Goal: Information Seeking & Learning: Learn about a topic

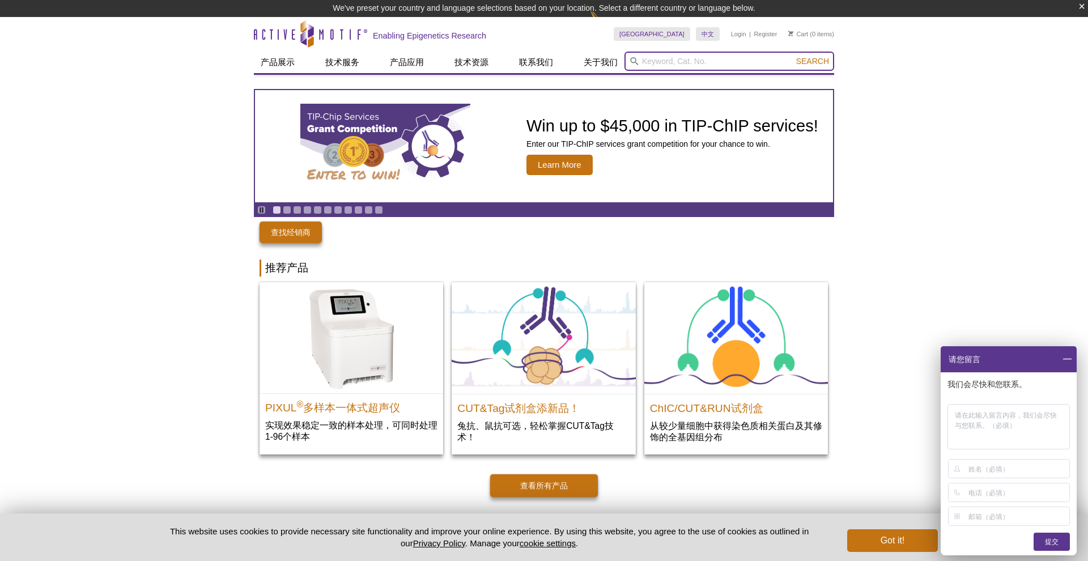
click at [687, 63] on input "search" at bounding box center [729, 61] width 210 height 19
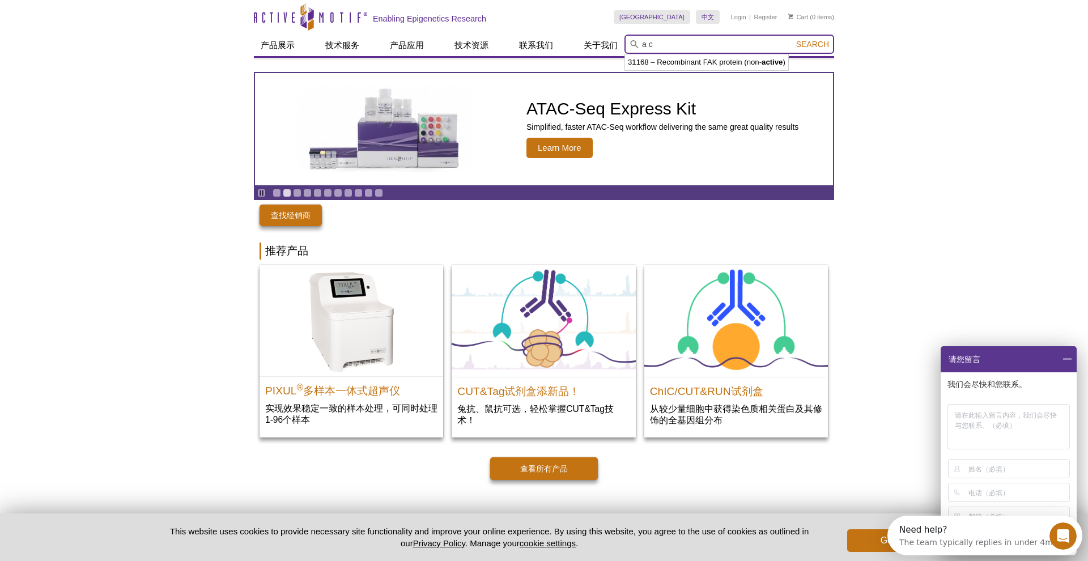
type input "a"
type input "和"
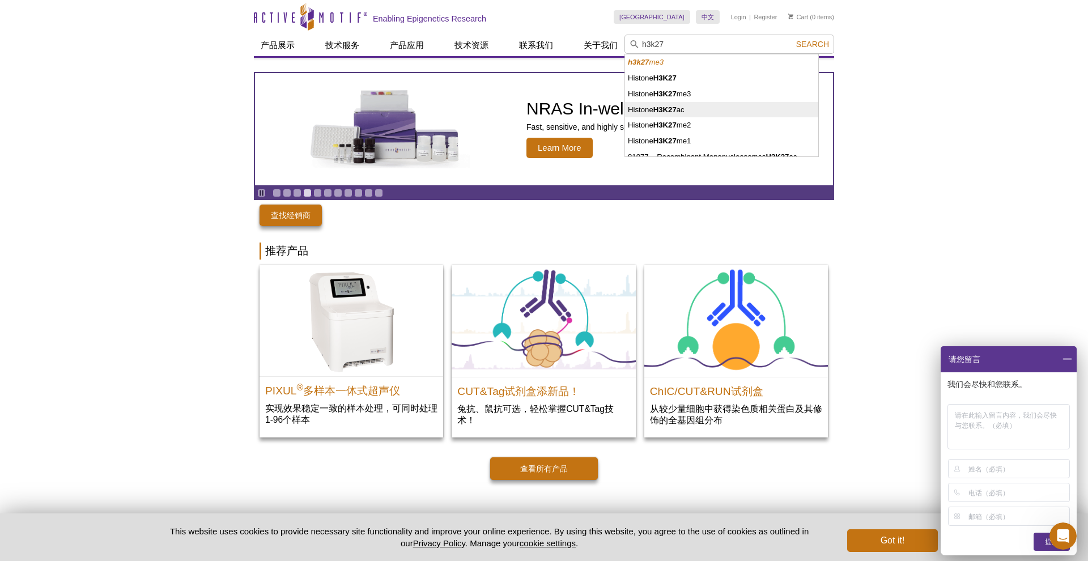
click at [695, 109] on li "Histone H3K27 ac" at bounding box center [721, 110] width 193 height 16
type input "Histone H3K27ac"
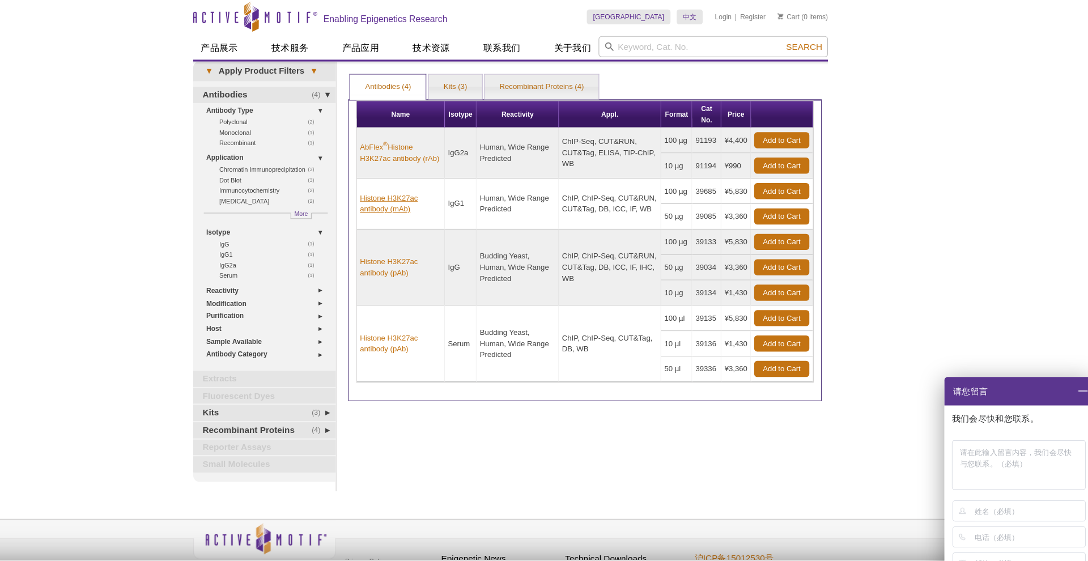
click at [406, 187] on link "Histone H3K27ac antibody (mAb)" at bounding box center [443, 187] width 74 height 20
drag, startPoint x: 456, startPoint y: 133, endPoint x: 466, endPoint y: 148, distance: 18.1
click at [513, 148] on td "Human, Wide Range Predicted" at bounding box center [550, 141] width 75 height 46
copy td "Wide Range Predicted"
click at [406, 139] on link "AbFlex ® Histone H3K27ac antibody (rAb)" at bounding box center [443, 141] width 74 height 20
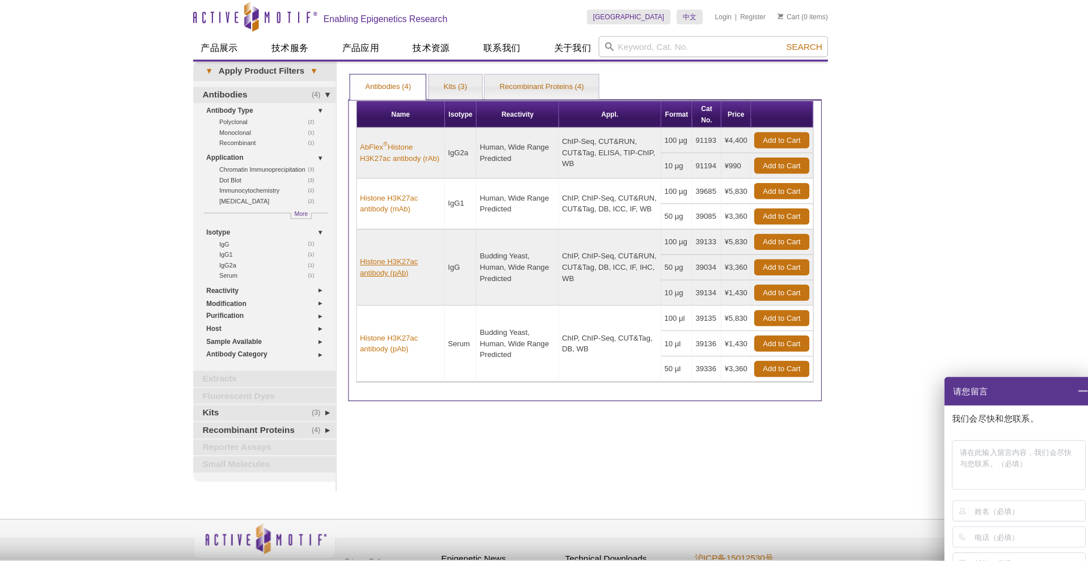
click at [406, 236] on link "Histone H3K27ac antibody (pAb)" at bounding box center [443, 246] width 74 height 20
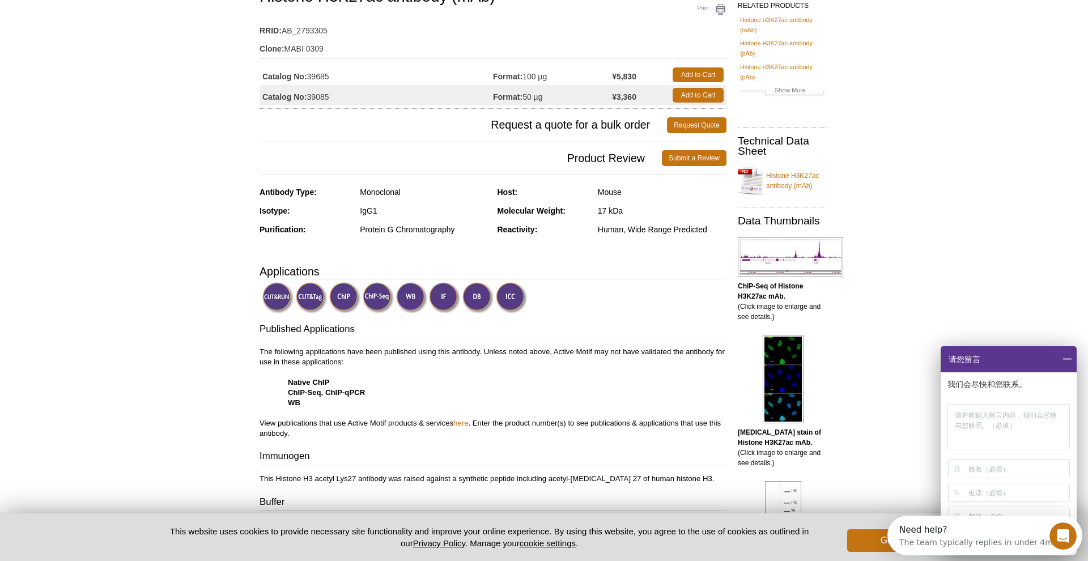
scroll to position [107, 0]
